Goal: Check status: Check status

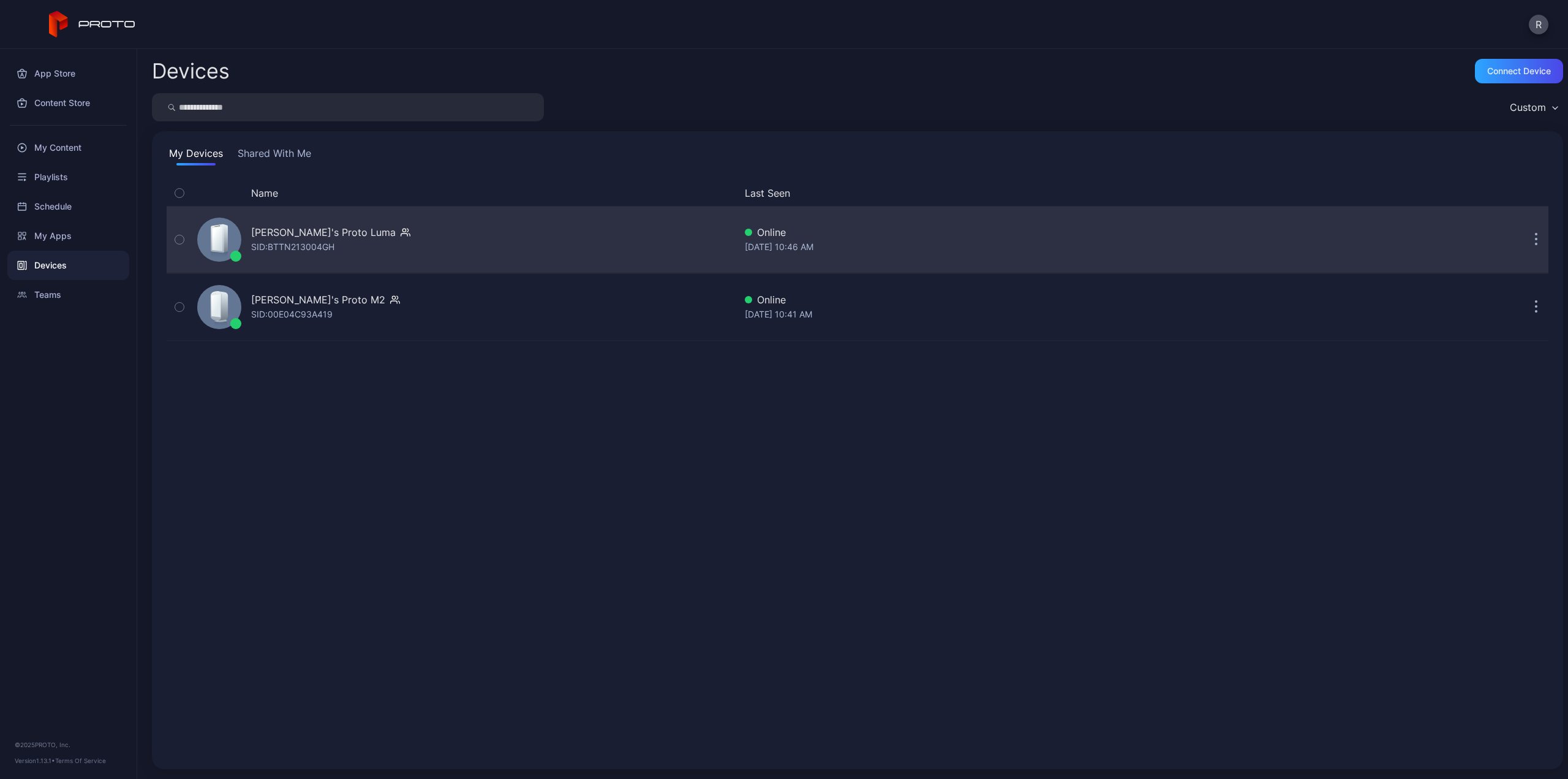
click at [283, 243] on div "SID: BTTN213004GH" at bounding box center [292, 246] width 83 height 15
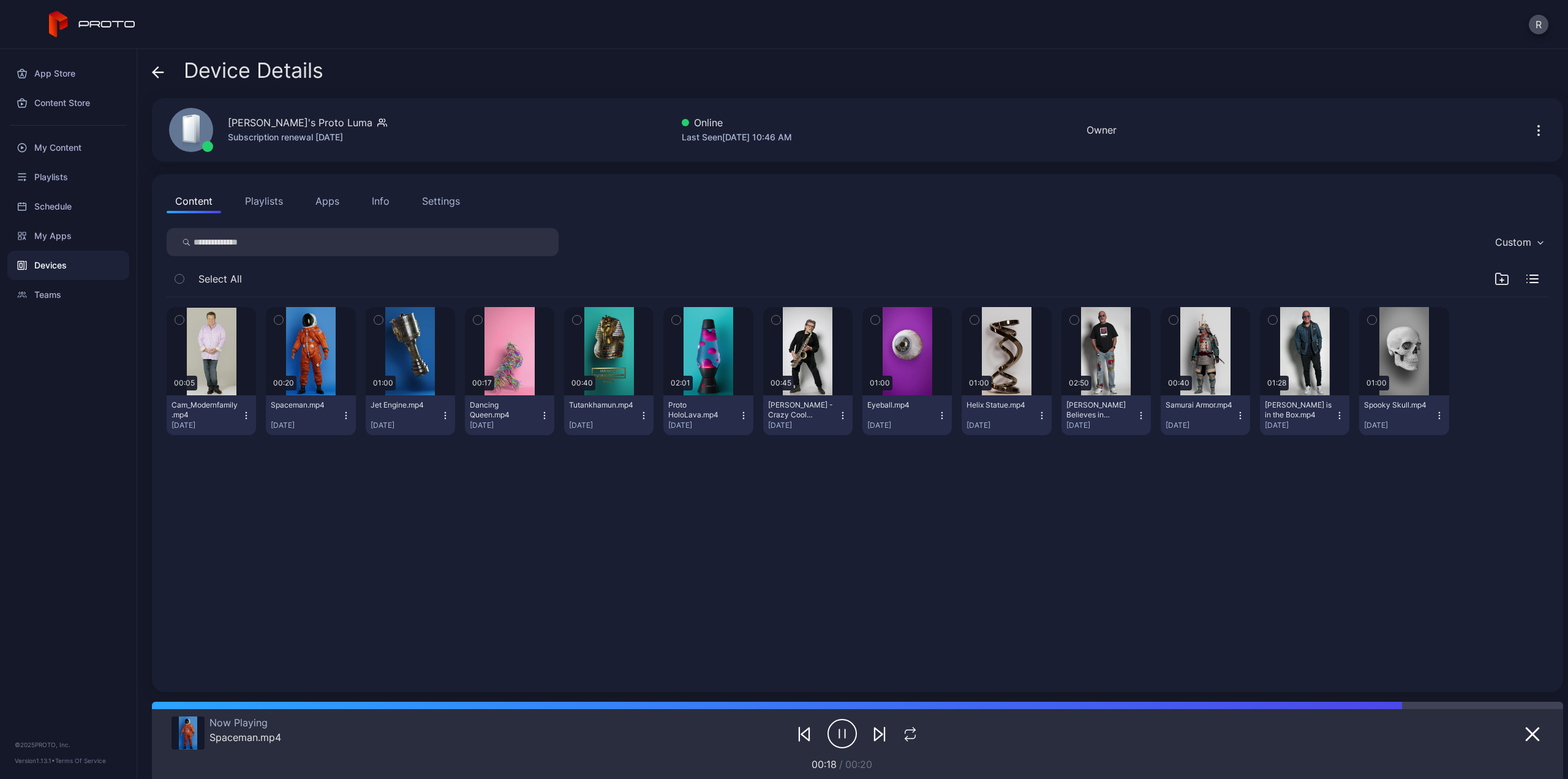
click at [1136, 417] on icon "button" at bounding box center [1141, 415] width 10 height 10
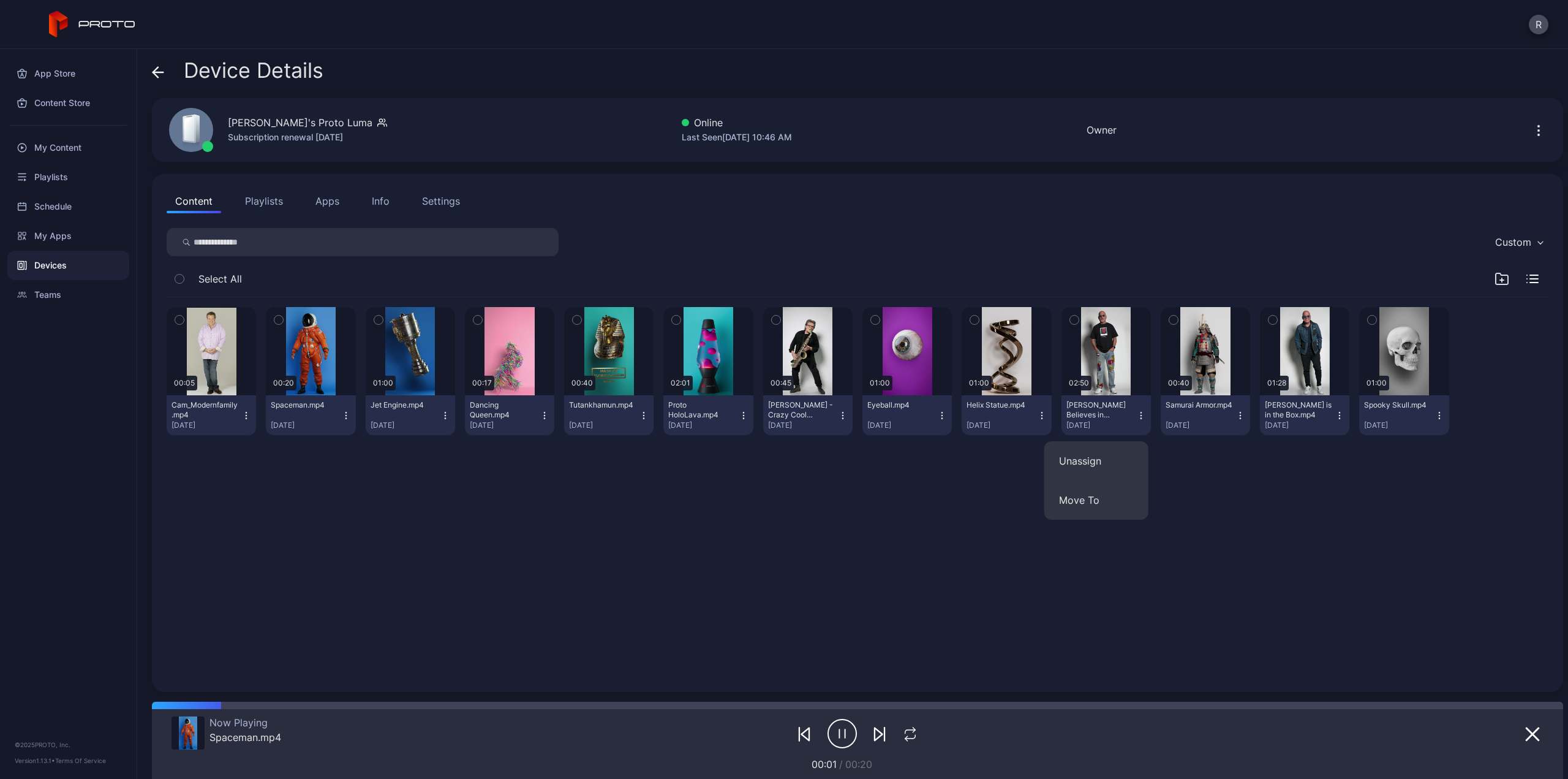
drag, startPoint x: 1225, startPoint y: 519, endPoint x: 1256, endPoint y: 464, distance: 63.1
click at [1226, 519] on div "00:05 Cam_Modernfamily.mp4 [DATE] 00:20 Spaceman.mp4 [DATE] 01:00 Jet Engine.mp…" at bounding box center [858, 487] width 1402 height 399
click at [1235, 418] on icon "button" at bounding box center [1240, 415] width 10 height 10
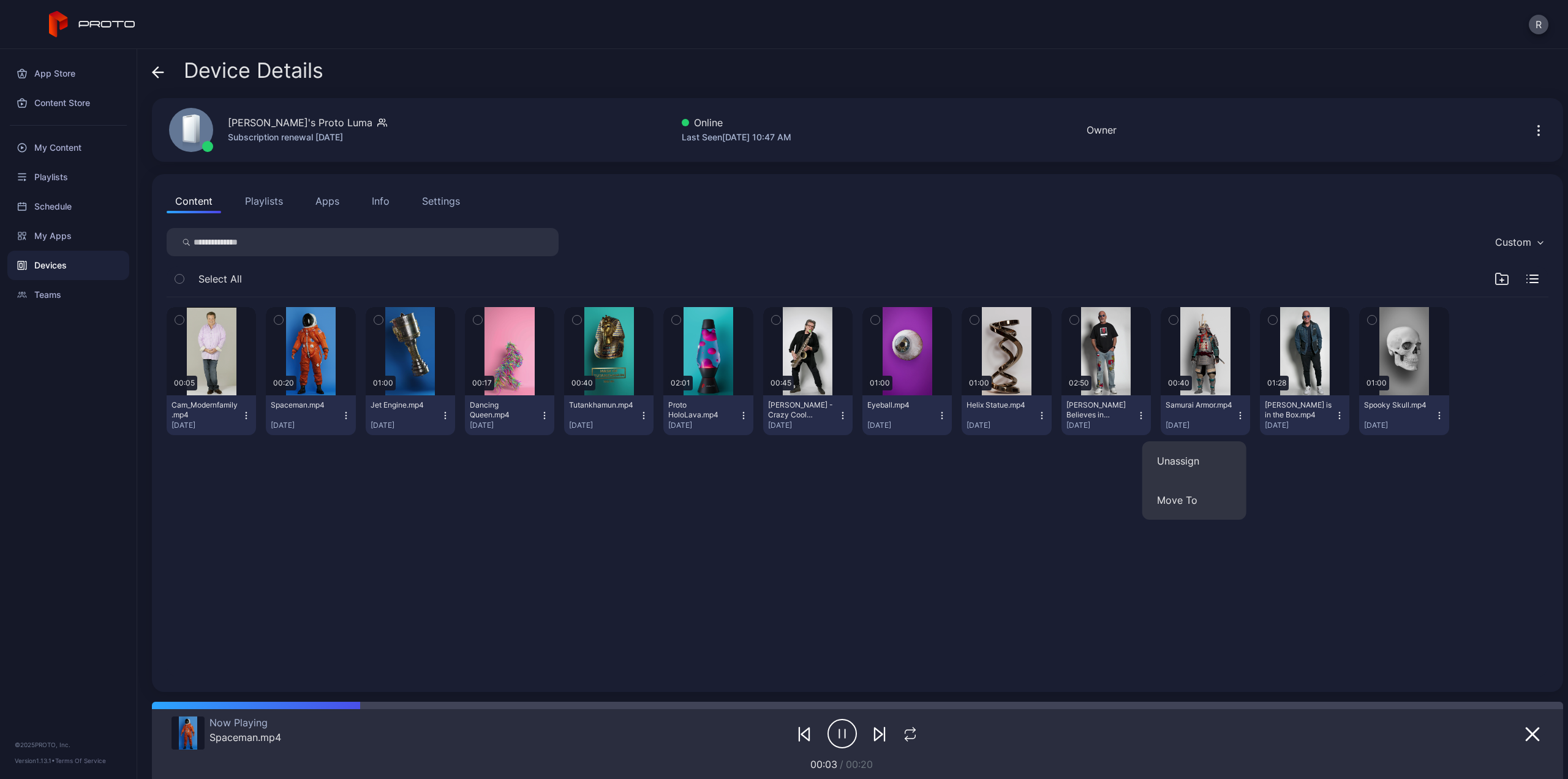
click at [935, 517] on div "00:05 Cam_Modernfamily.mp4 [DATE] 00:20 Spaceman.mp4 [DATE] 01:00 Jet Engine.mp…" at bounding box center [858, 487] width 1402 height 399
click at [242, 417] on icon "button" at bounding box center [246, 415] width 10 height 10
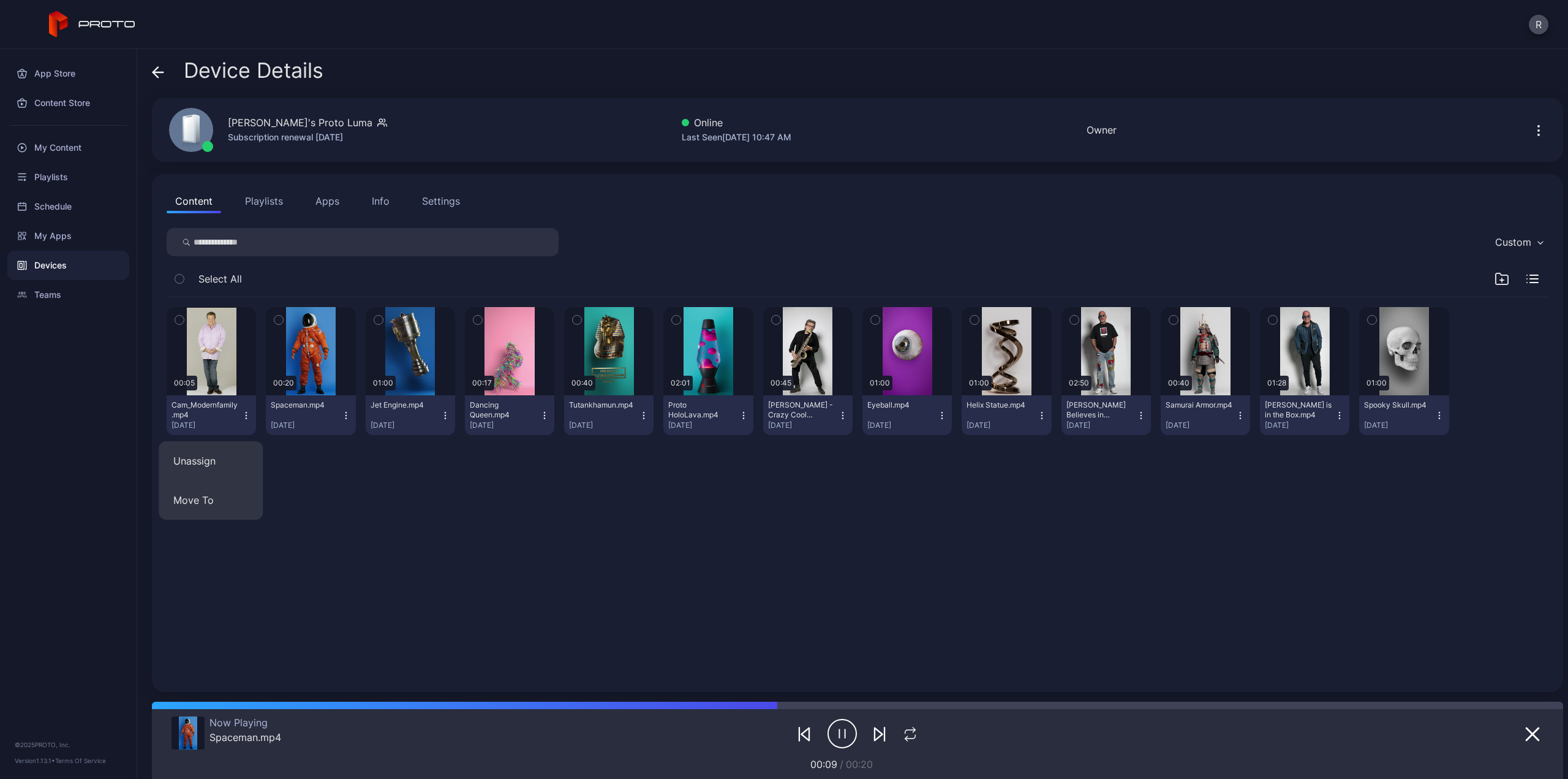
click at [248, 417] on icon "button" at bounding box center [246, 415] width 10 height 10
